Goal: Check status: Check status

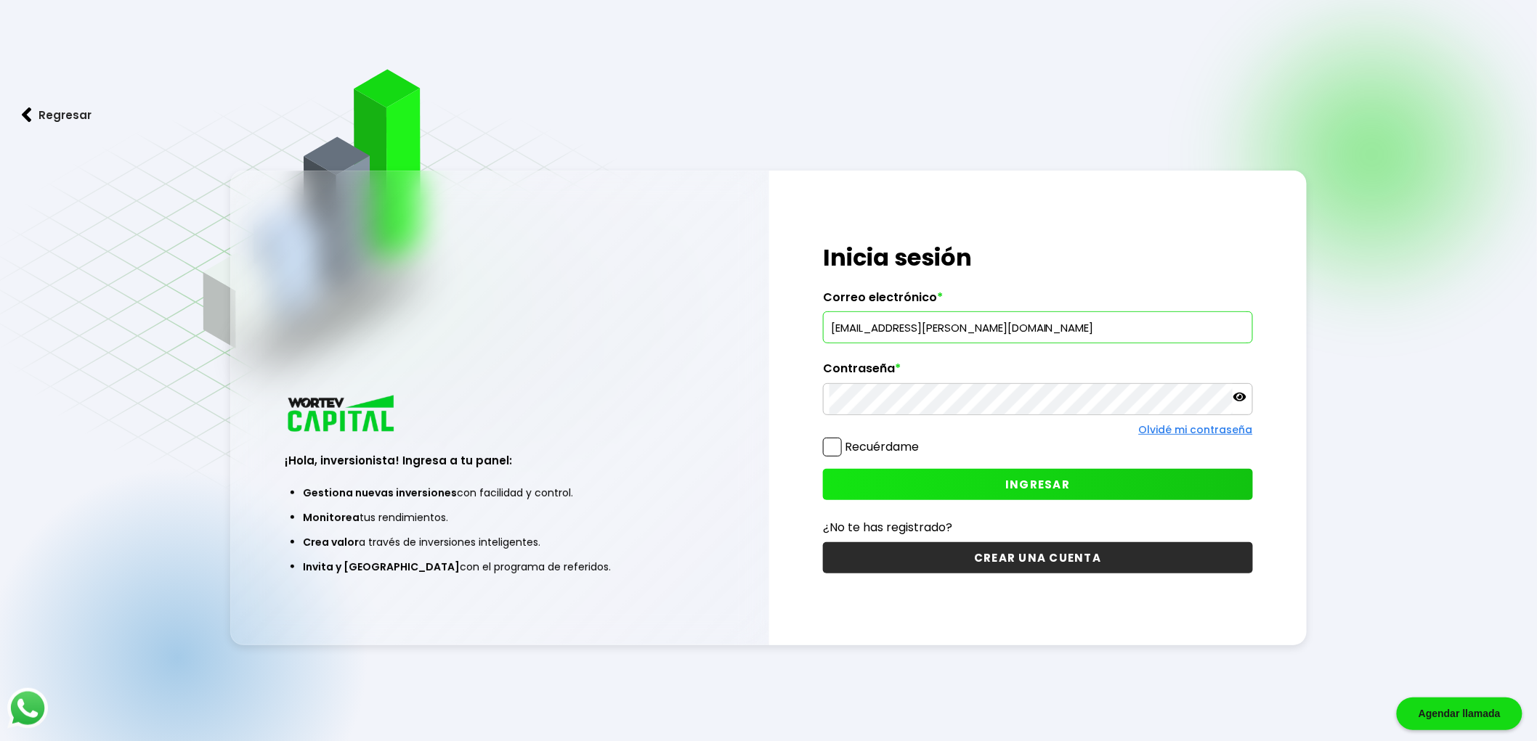
type input "[EMAIL_ADDRESS][PERSON_NAME][DOMAIN_NAME]"
click at [1245, 400] on icon at bounding box center [1239, 397] width 13 height 9
click at [983, 487] on button "INGRESAR" at bounding box center [1038, 484] width 430 height 31
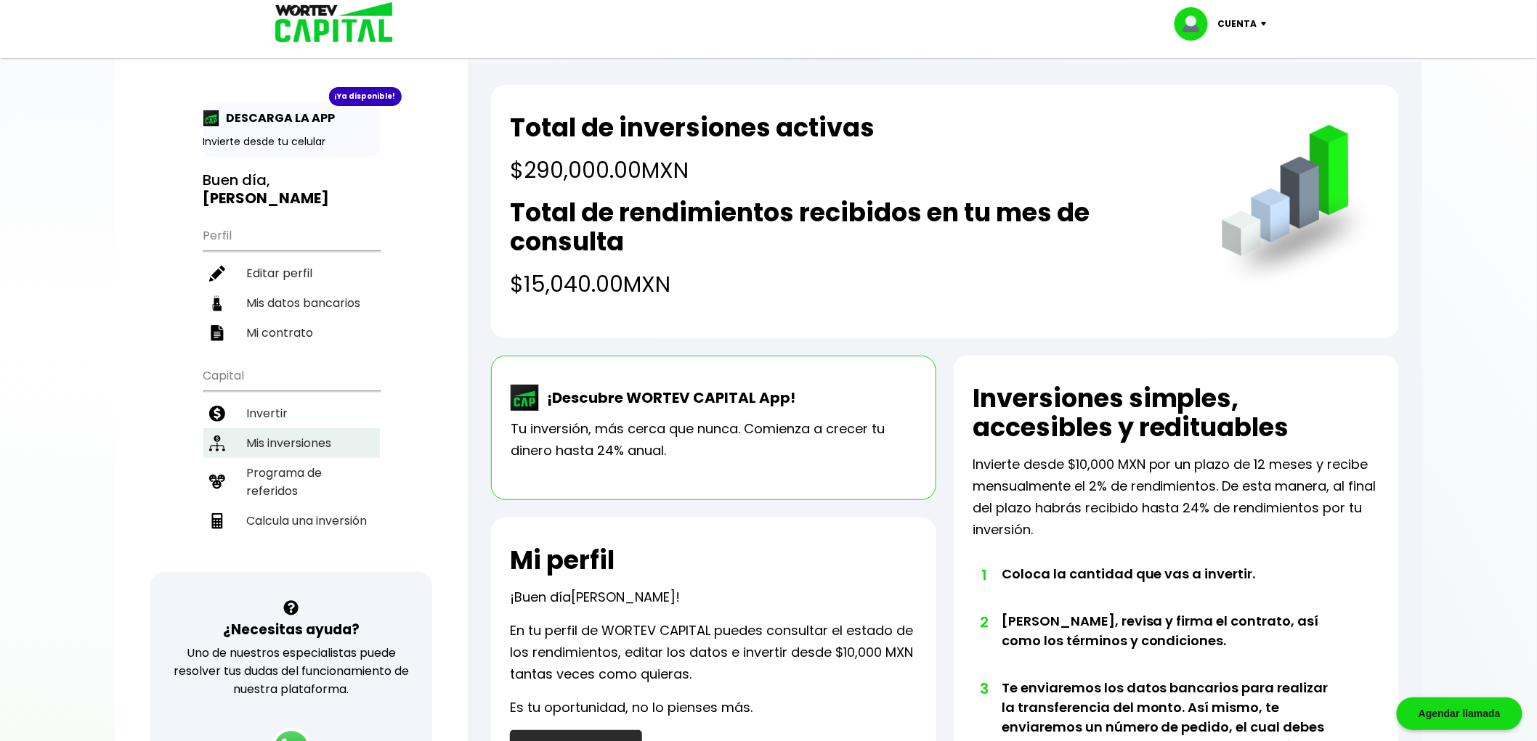
click at [288, 428] on li "Mis inversiones" at bounding box center [291, 443] width 176 height 30
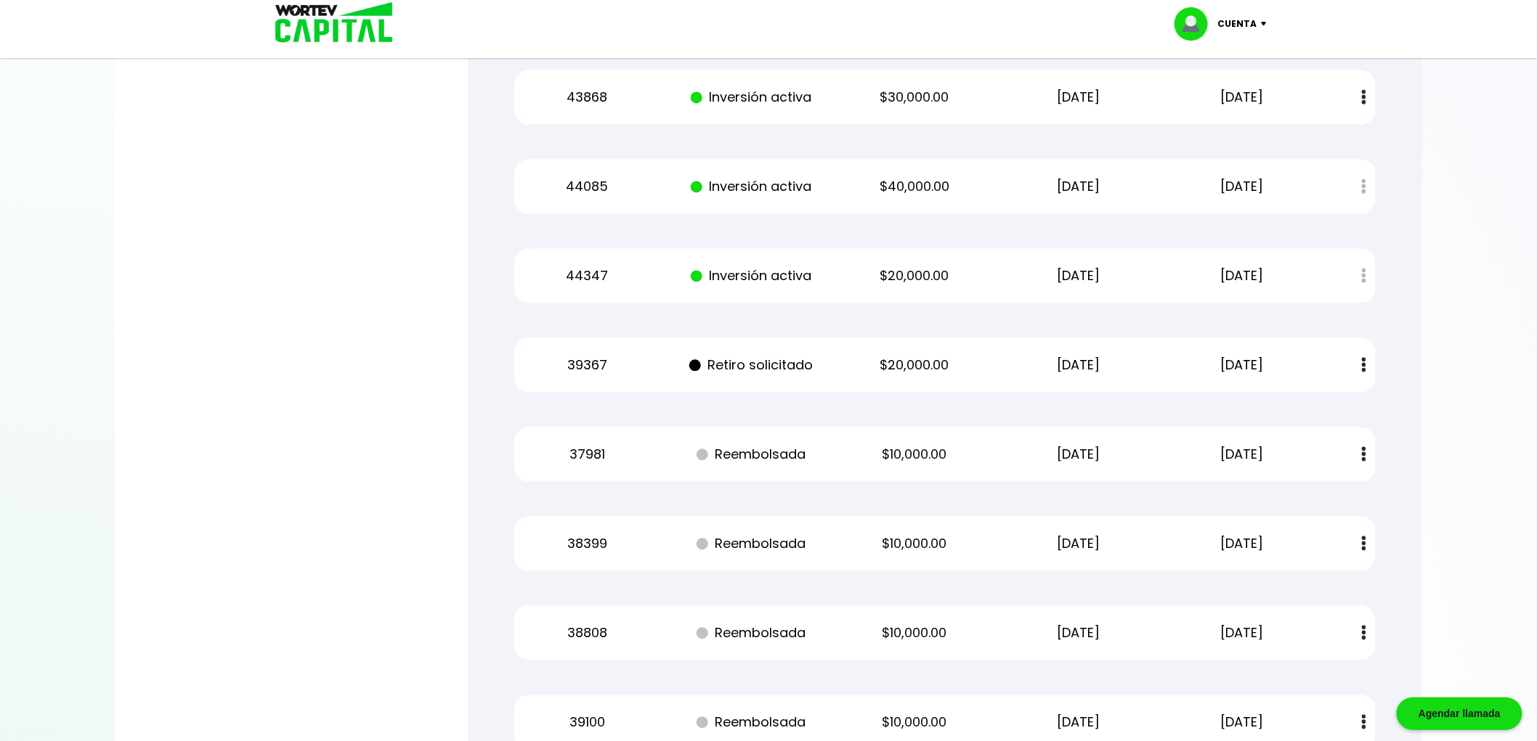
scroll to position [1129, 0]
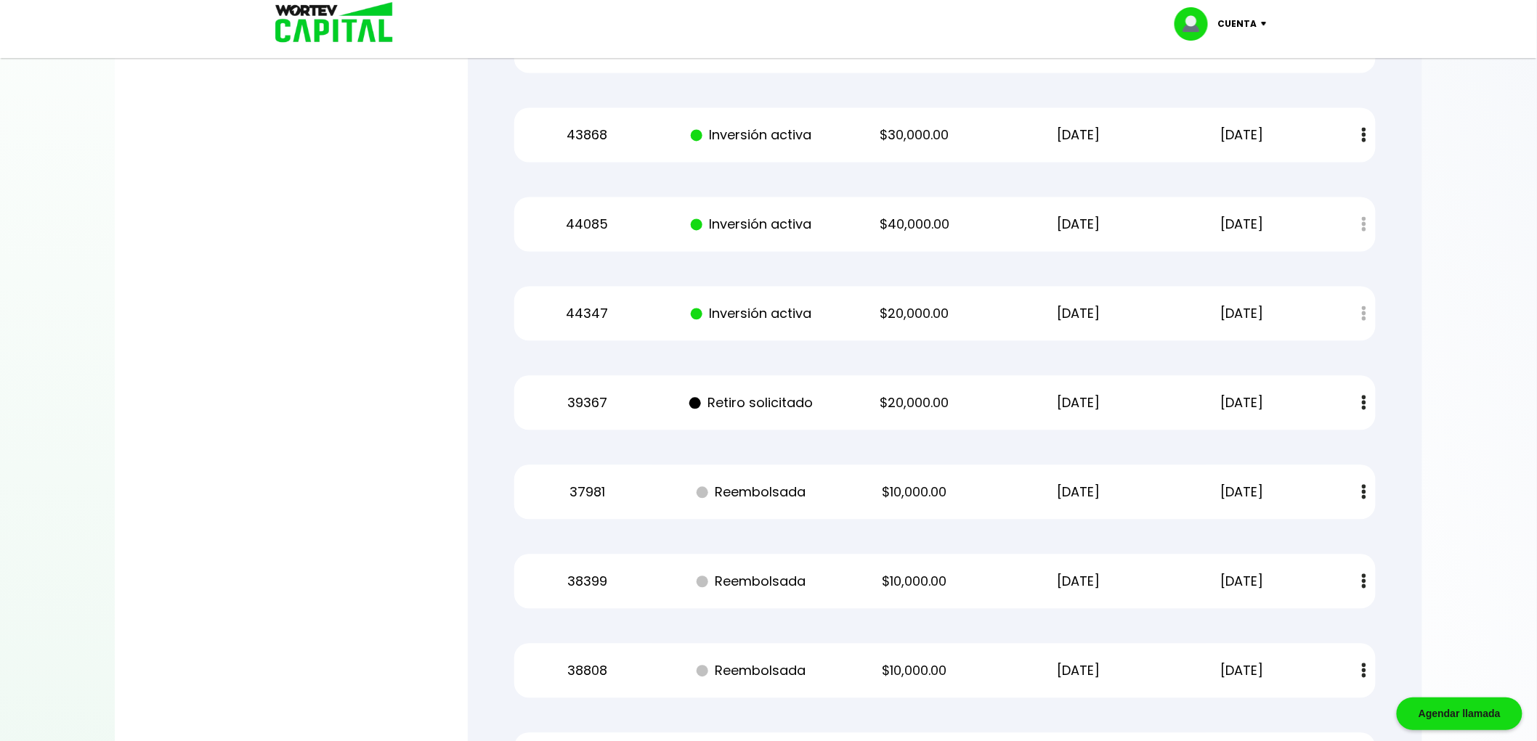
drag, startPoint x: 1040, startPoint y: 314, endPoint x: 1118, endPoint y: 311, distance: 78.5
click at [1118, 311] on p "[DATE]" at bounding box center [1078, 315] width 138 height 22
click at [868, 387] on div "39367 Retiro solicitado $20,000.00 [DATE] [DATE] Estado de cuenta" at bounding box center [944, 403] width 861 height 54
drag, startPoint x: 1126, startPoint y: 399, endPoint x: 1025, endPoint y: 402, distance: 100.2
click at [1025, 402] on p "[DATE]" at bounding box center [1078, 404] width 138 height 22
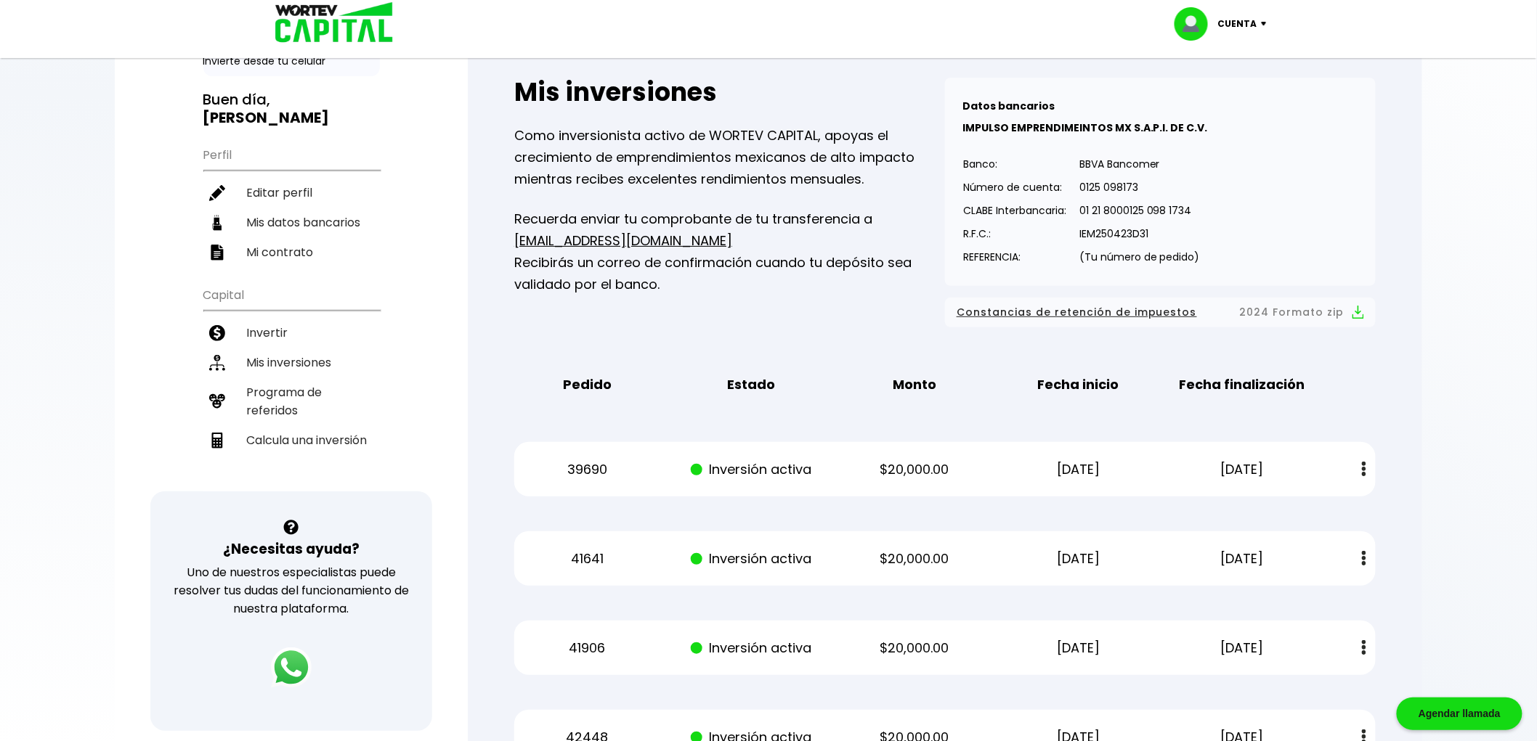
scroll to position [0, 0]
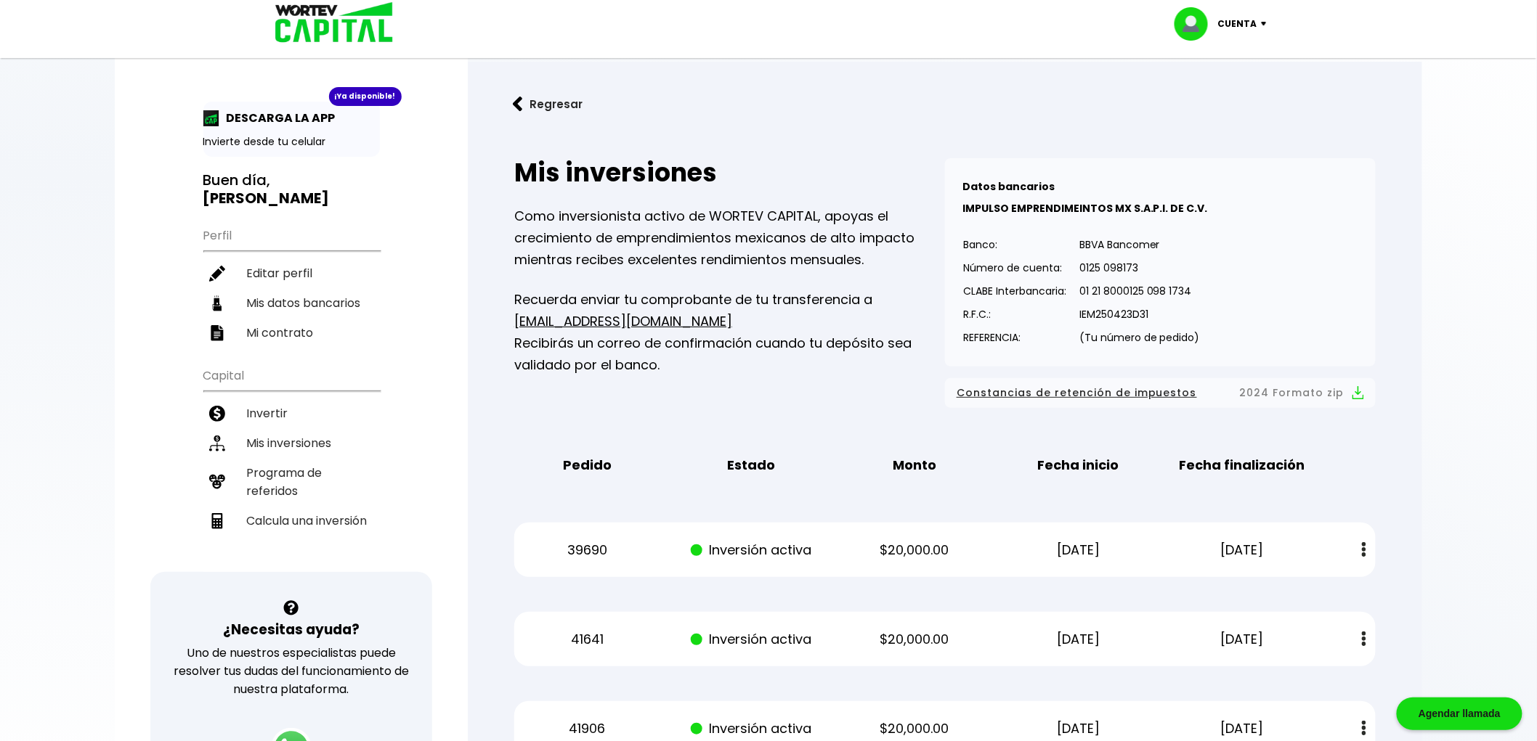
click at [1246, 27] on p "Cuenta" at bounding box center [1237, 24] width 39 height 22
click at [642, 443] on div "Pedido Estado Monto Fecha inicio Fecha finalización" at bounding box center [944, 465] width 861 height 45
click at [273, 399] on li "Invertir" at bounding box center [291, 414] width 176 height 30
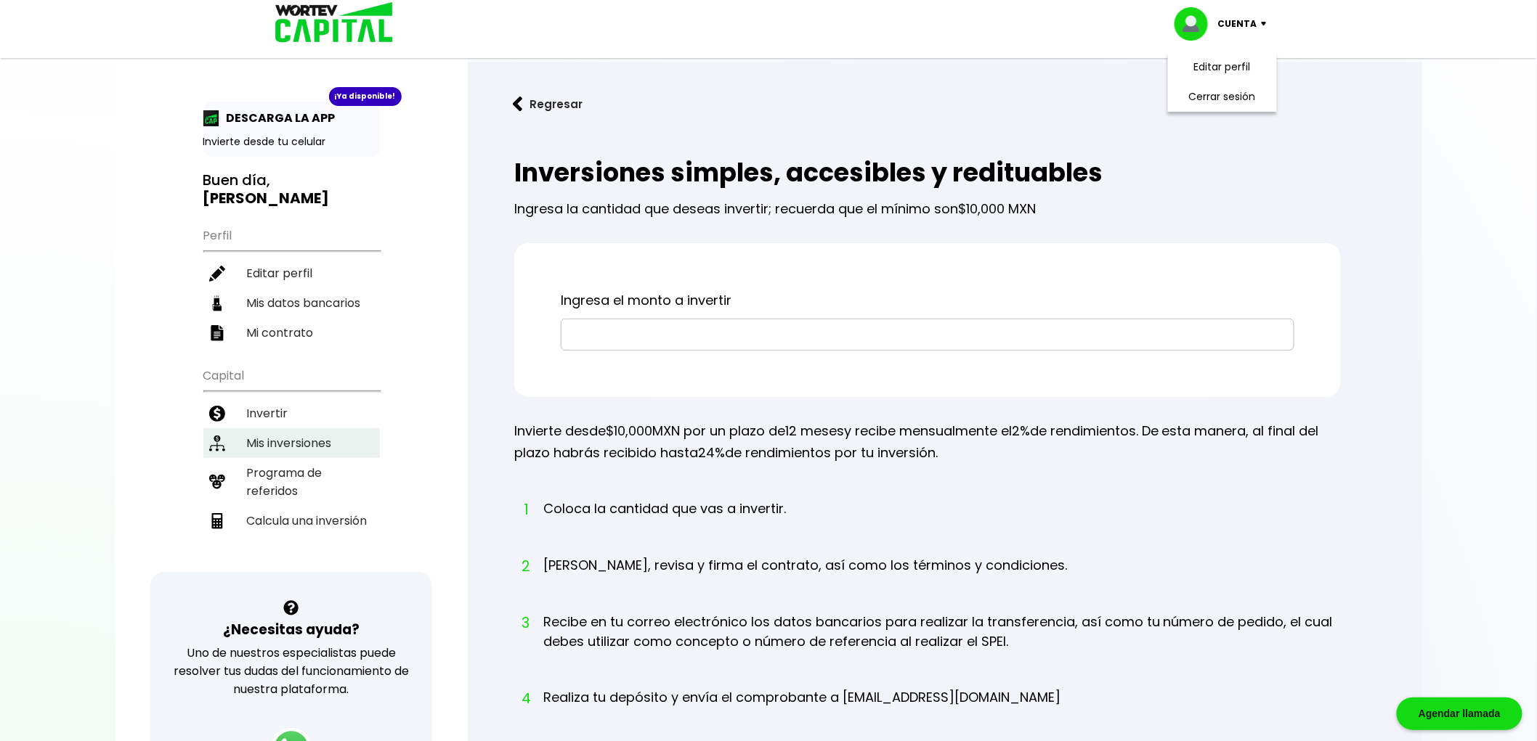
click at [266, 428] on li "Mis inversiones" at bounding box center [291, 443] width 176 height 30
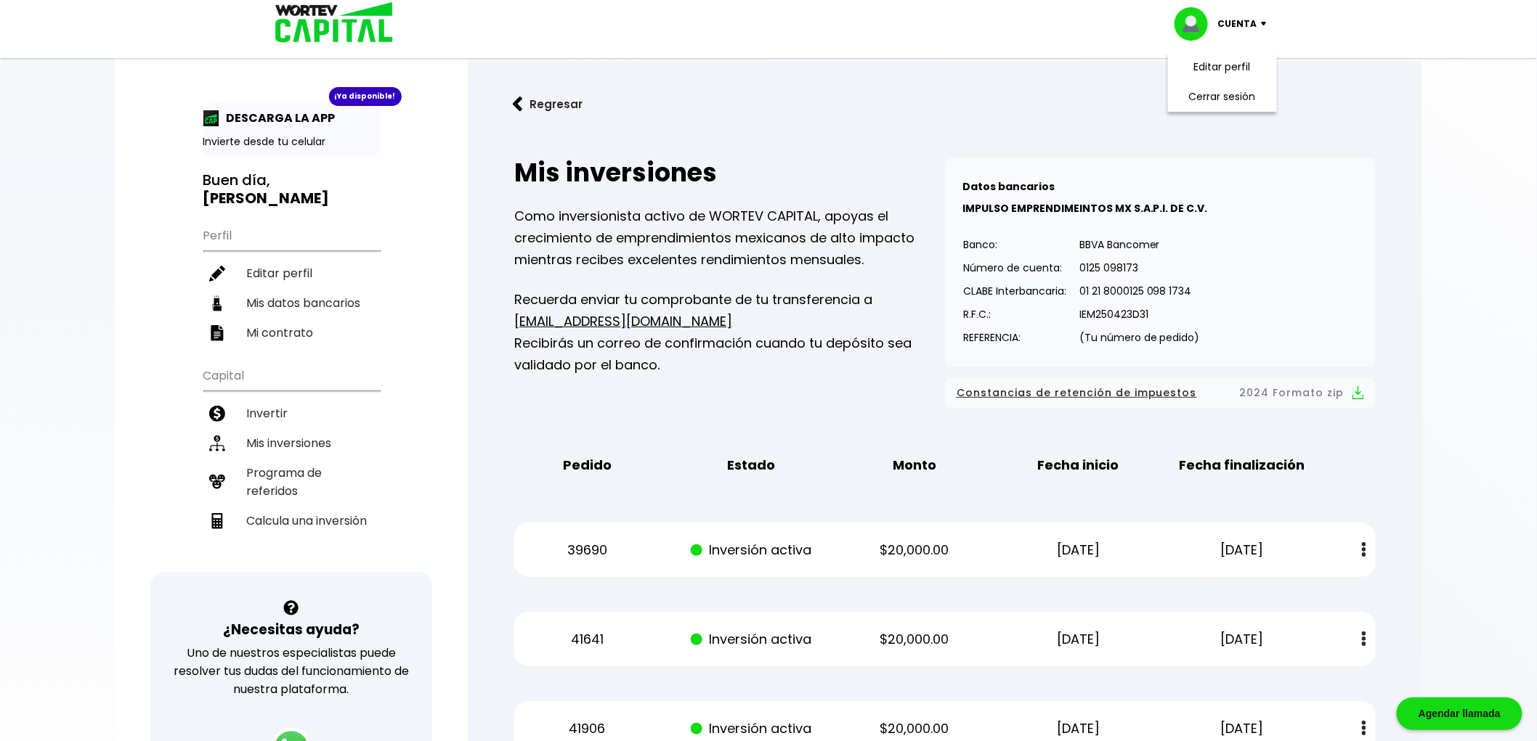
click at [325, 25] on img at bounding box center [329, 23] width 139 height 47
click at [240, 399] on li "Invertir" at bounding box center [291, 414] width 176 height 30
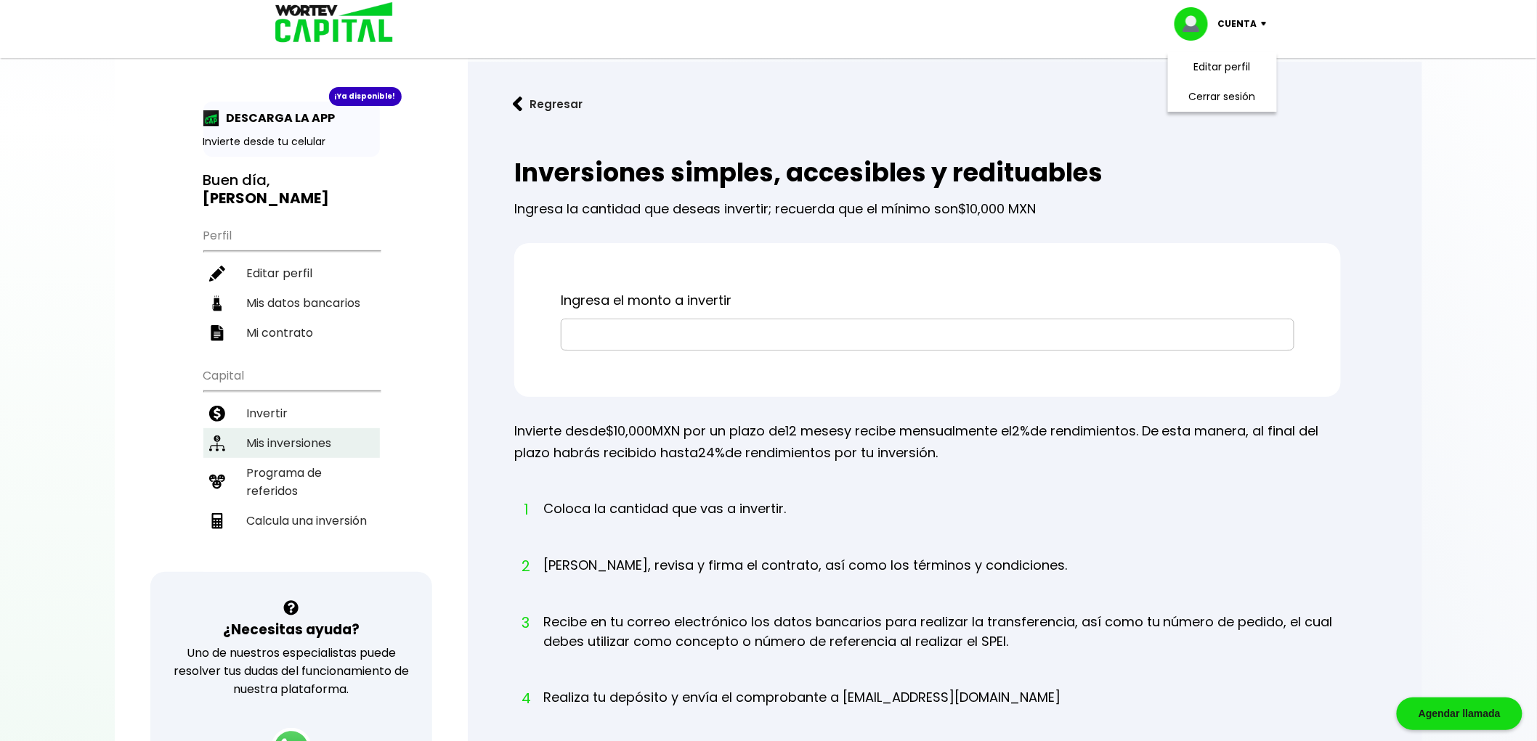
click at [274, 428] on li "Mis inversiones" at bounding box center [291, 443] width 176 height 30
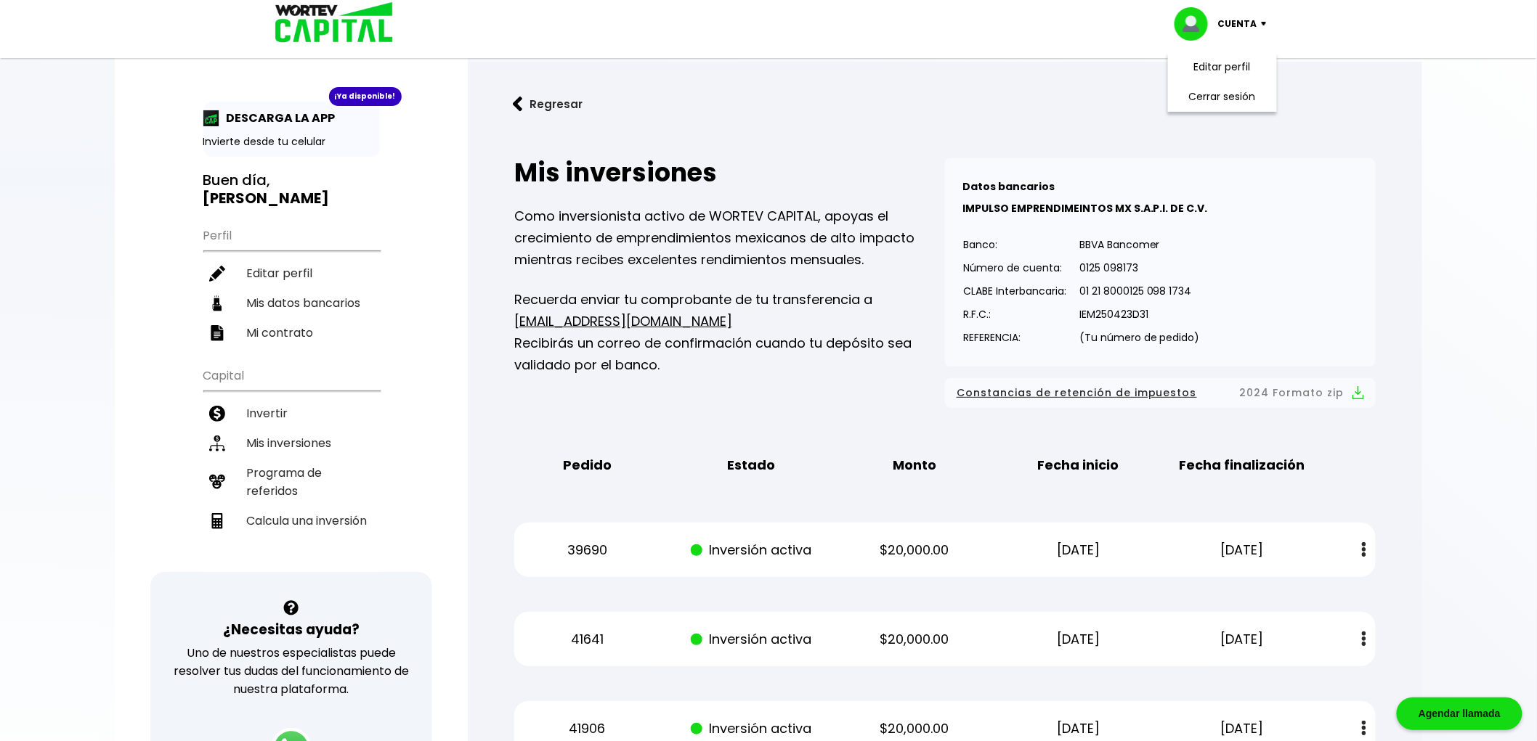
click at [328, 25] on img at bounding box center [329, 23] width 139 height 47
click at [272, 171] on h3 "Buen día, [PERSON_NAME]" at bounding box center [291, 189] width 176 height 36
click at [536, 100] on button "Regresar" at bounding box center [547, 104] width 113 height 38
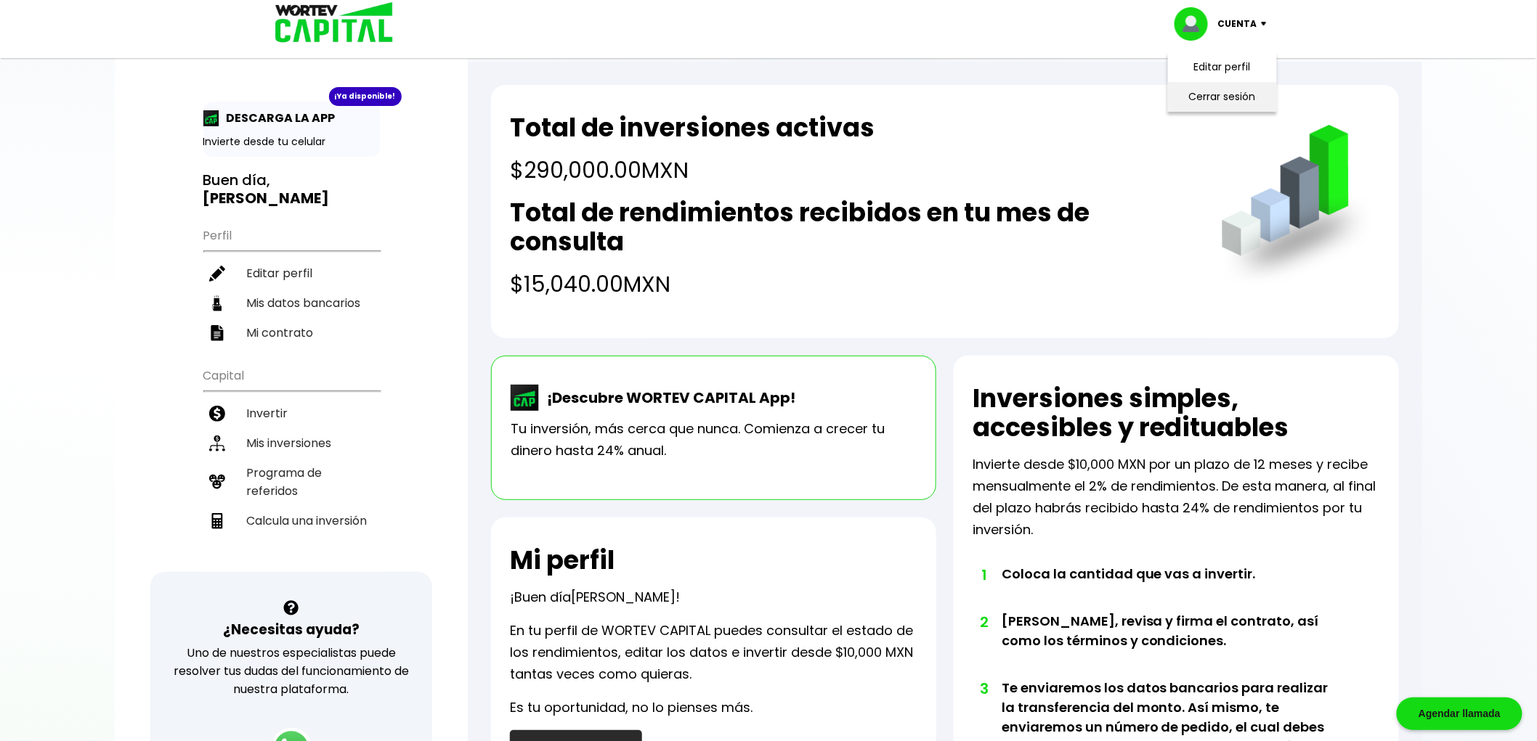
click at [1222, 90] on li "Cerrar sesión" at bounding box center [1222, 97] width 116 height 30
